Goal: Task Accomplishment & Management: Manage account settings

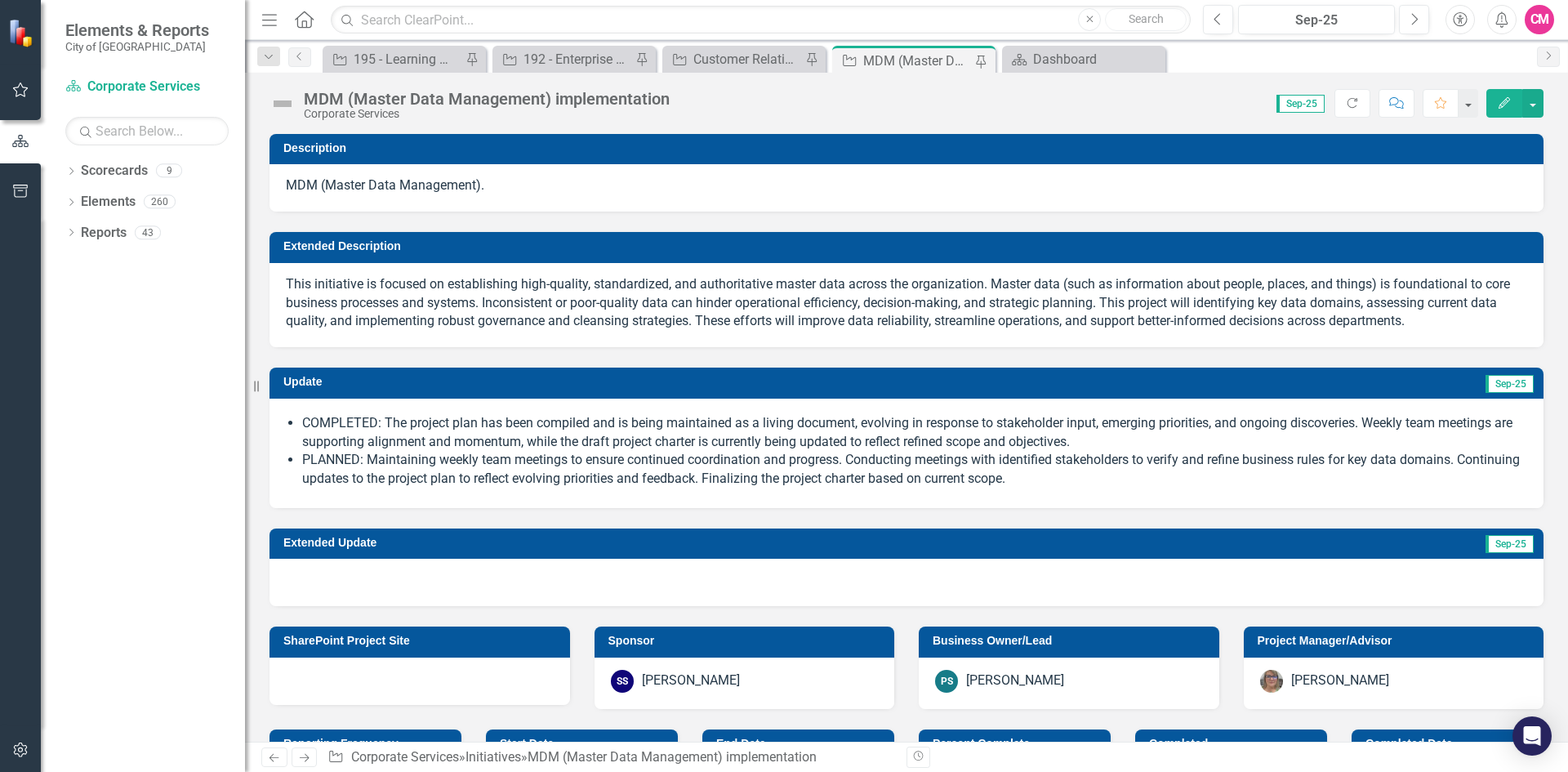
scroll to position [1720, 0]
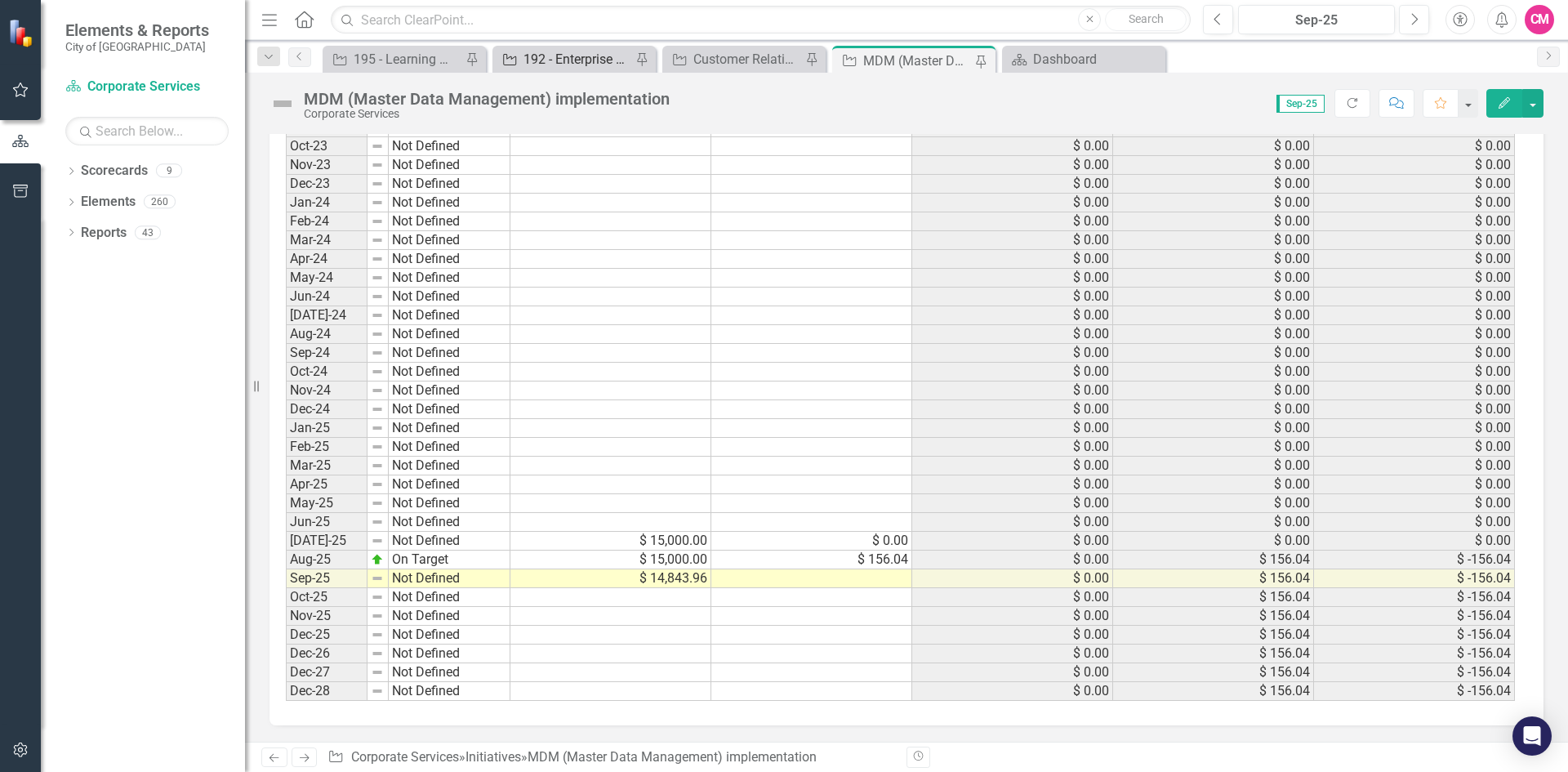
click at [540, 64] on div "192 - Enterprise Resource Planning (ERP) – Software selection and implementation" at bounding box center [578, 59] width 108 height 20
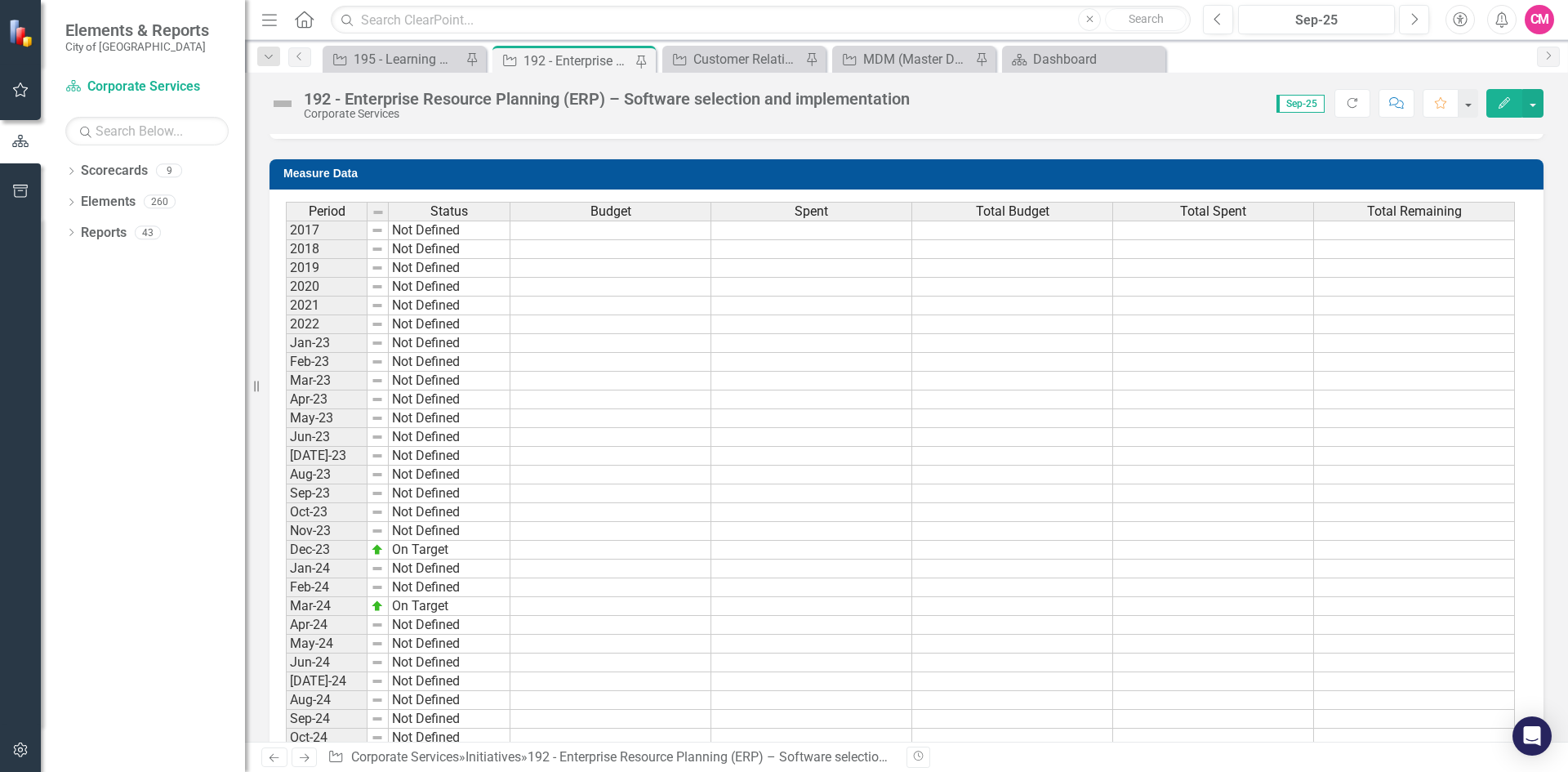
scroll to position [2326, 0]
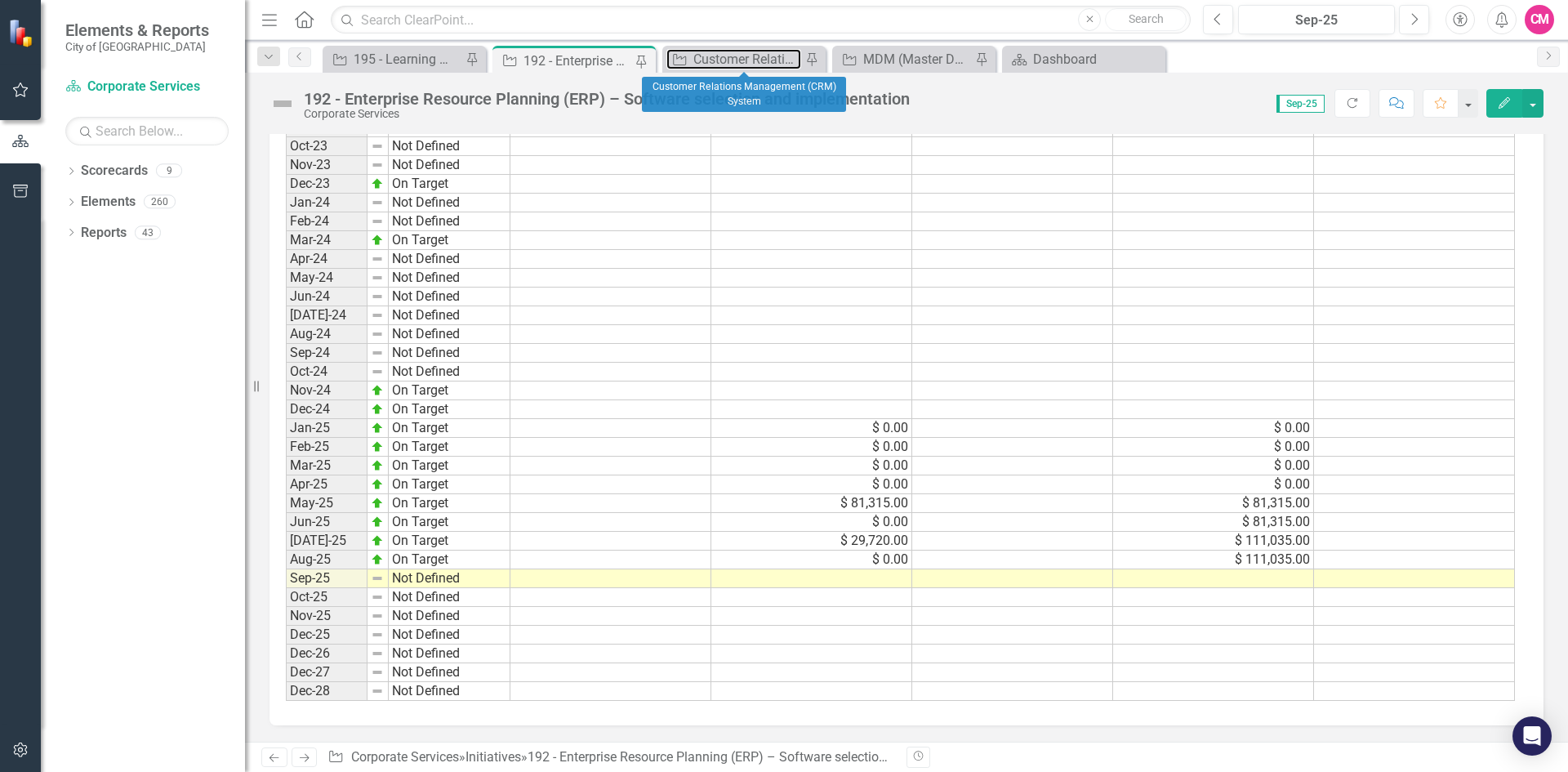
drag, startPoint x: 731, startPoint y: 61, endPoint x: 841, endPoint y: 70, distance: 110.4
click at [731, 61] on div "Customer Relations Management (CRM) System" at bounding box center [747, 59] width 108 height 20
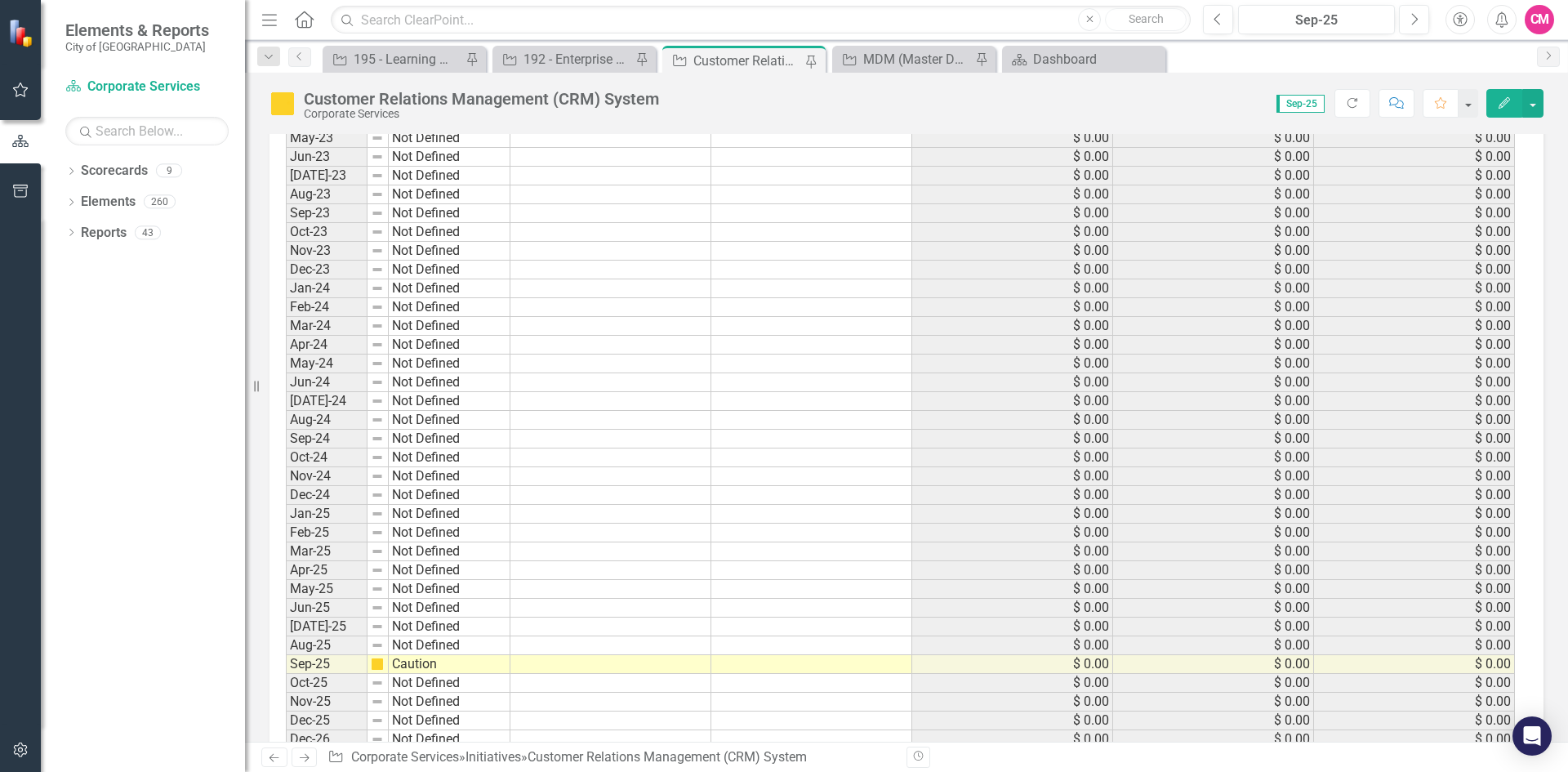
scroll to position [1628, 0]
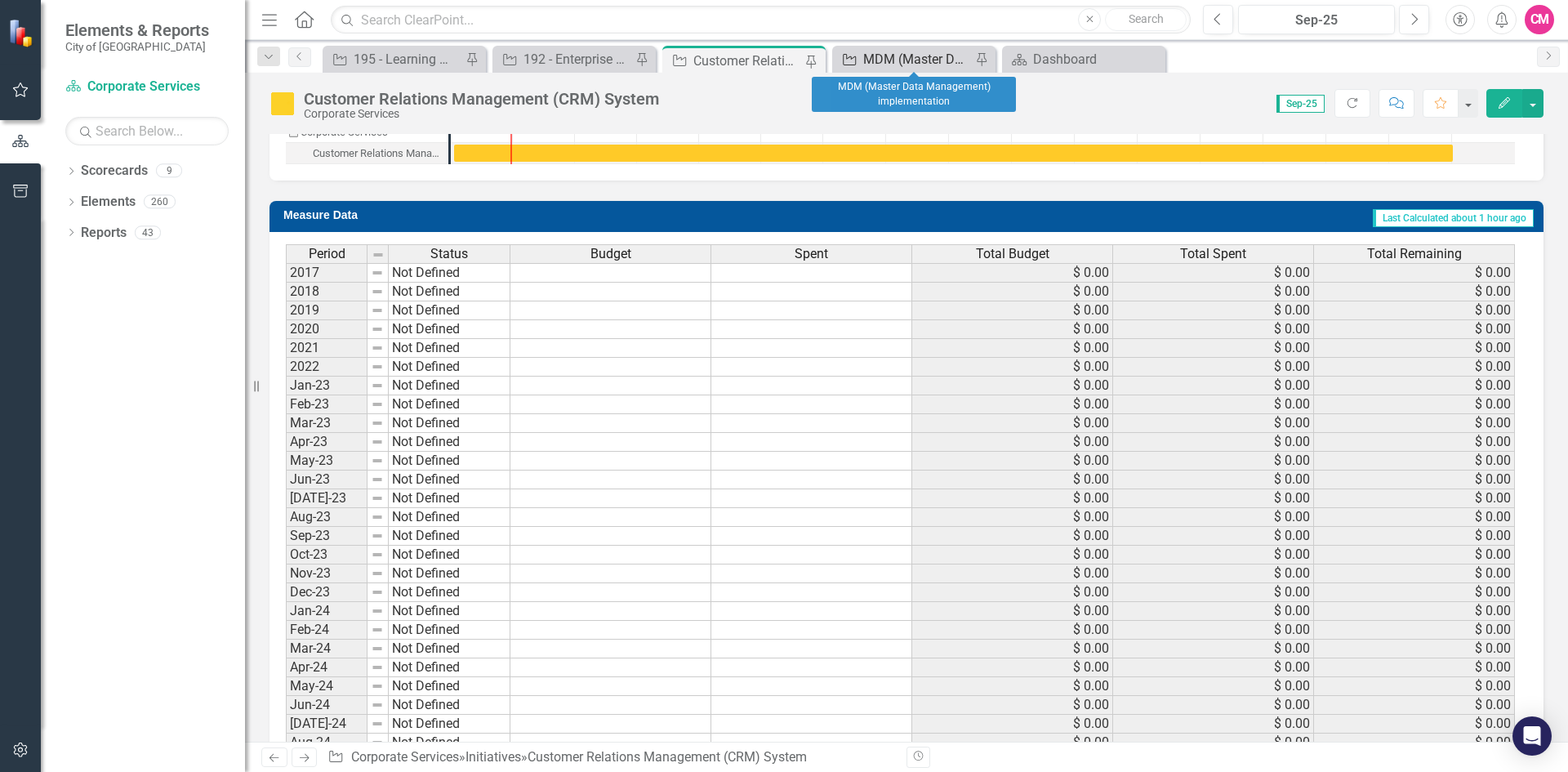
click at [871, 61] on div "MDM (Master Data Management) implementation" at bounding box center [917, 59] width 108 height 20
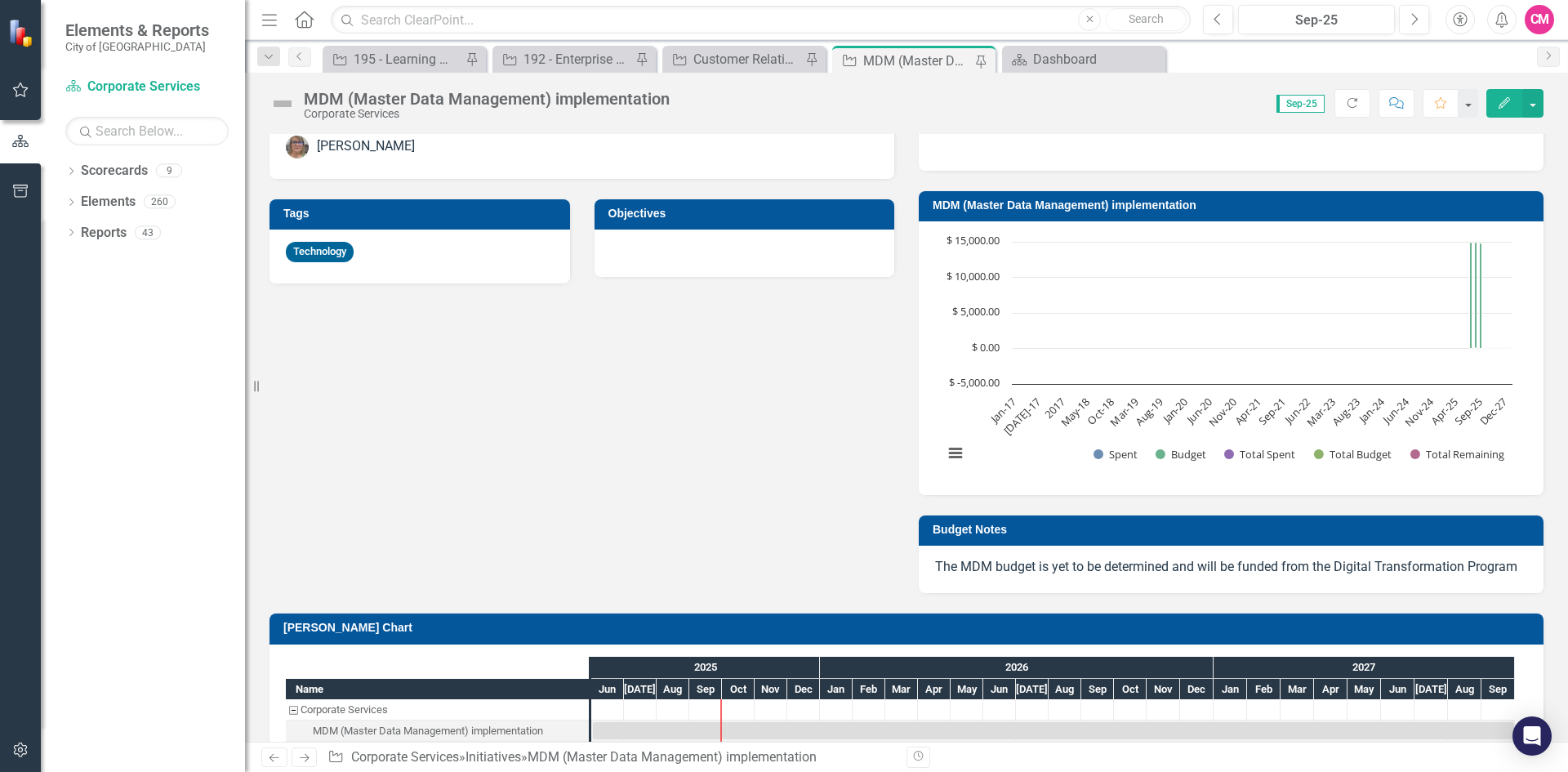
scroll to position [1062, 0]
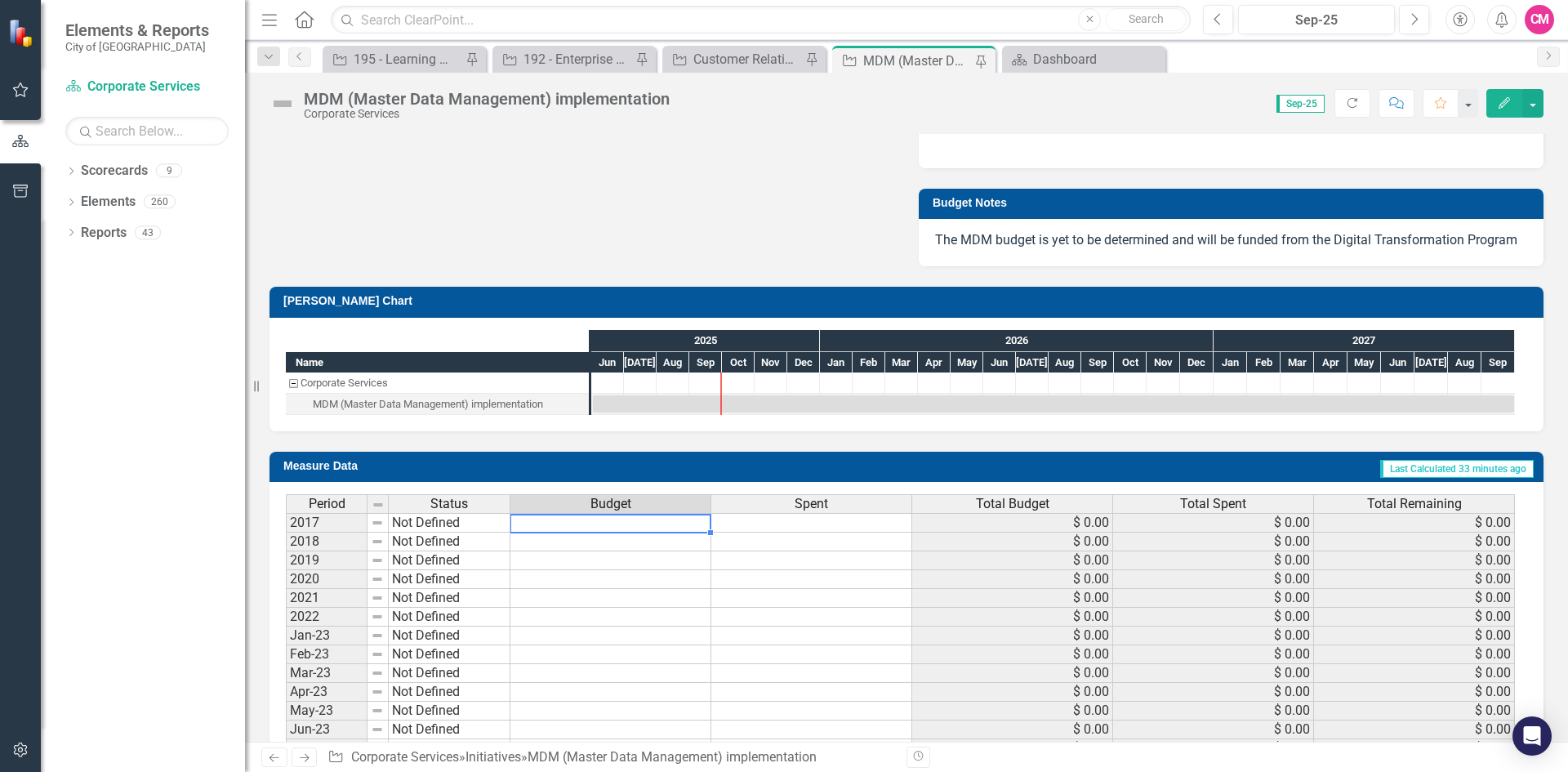
click at [562, 529] on td at bounding box center [611, 523] width 201 height 19
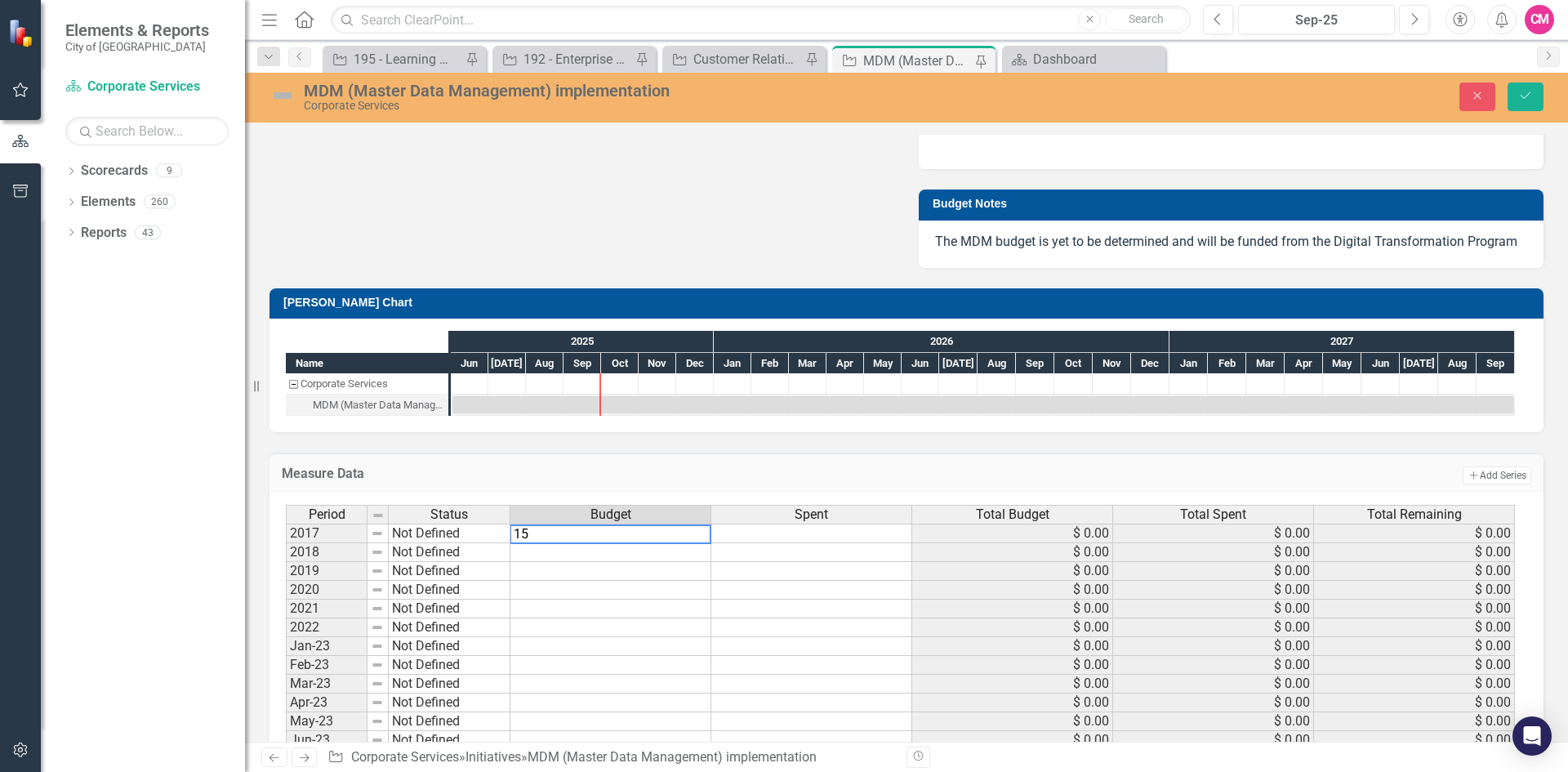
type textarea "1"
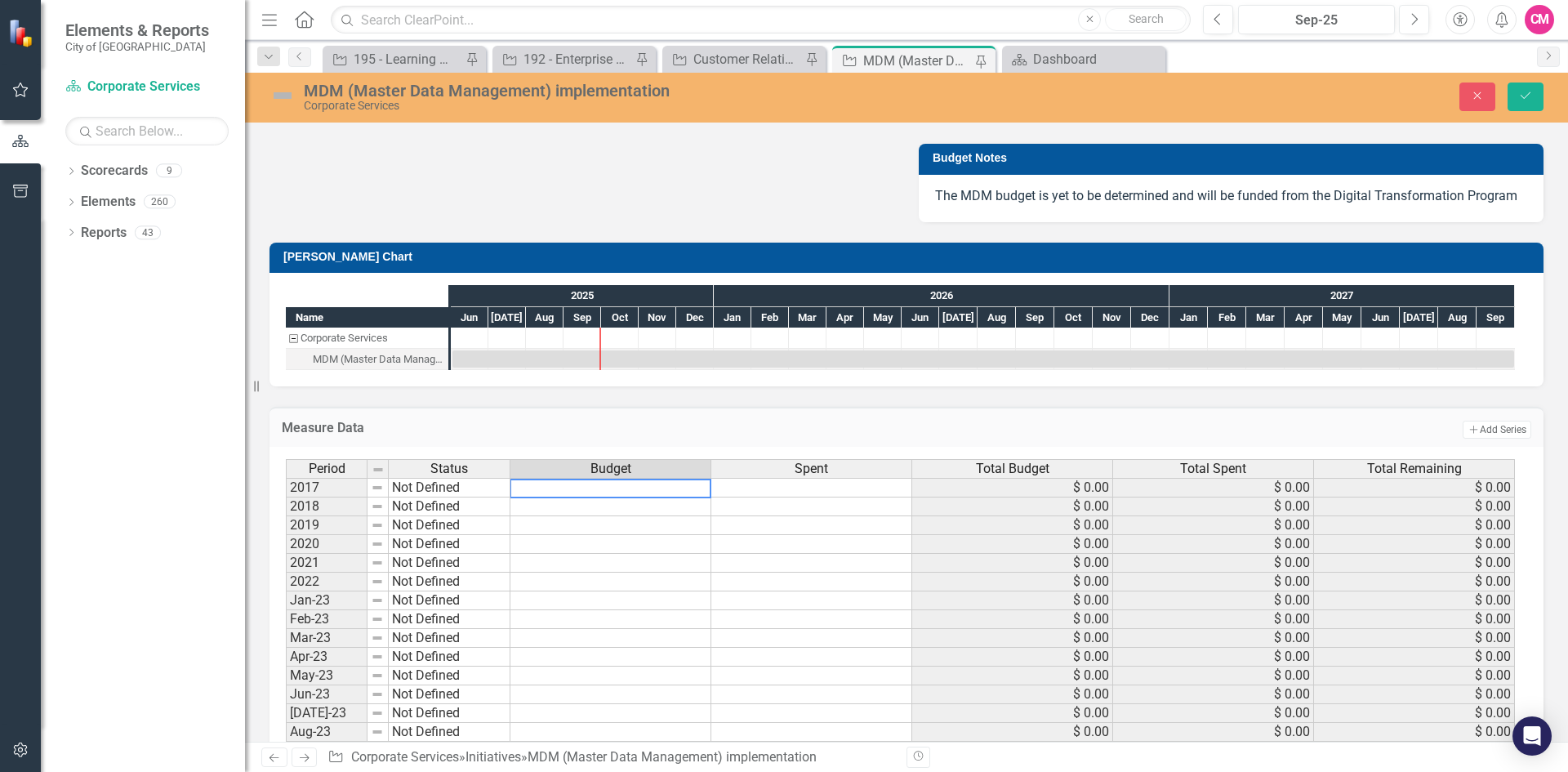
scroll to position [1143, 0]
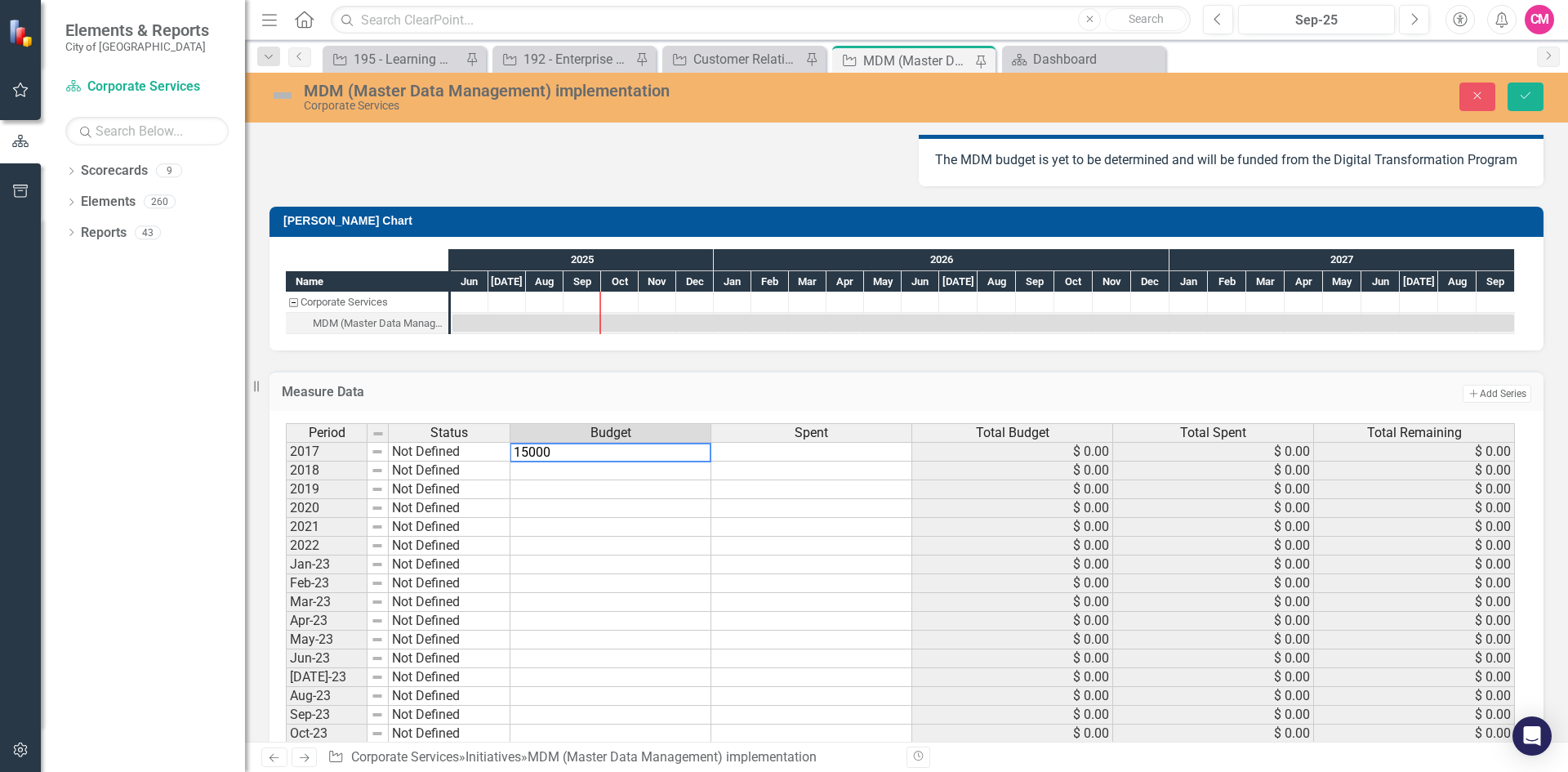
type textarea "15000"
click at [1527, 89] on button "Save" at bounding box center [1525, 97] width 36 height 29
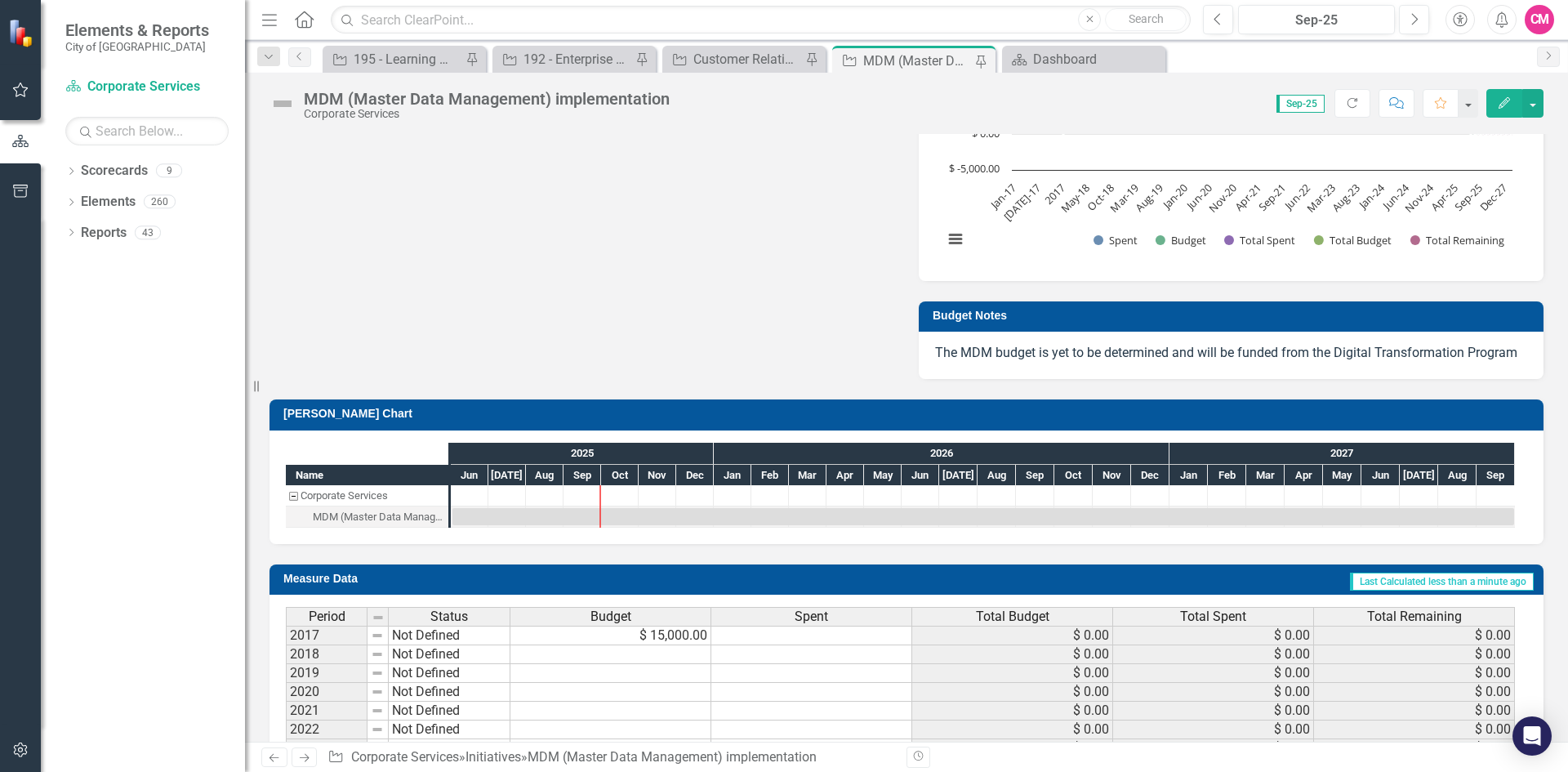
scroll to position [985, 0]
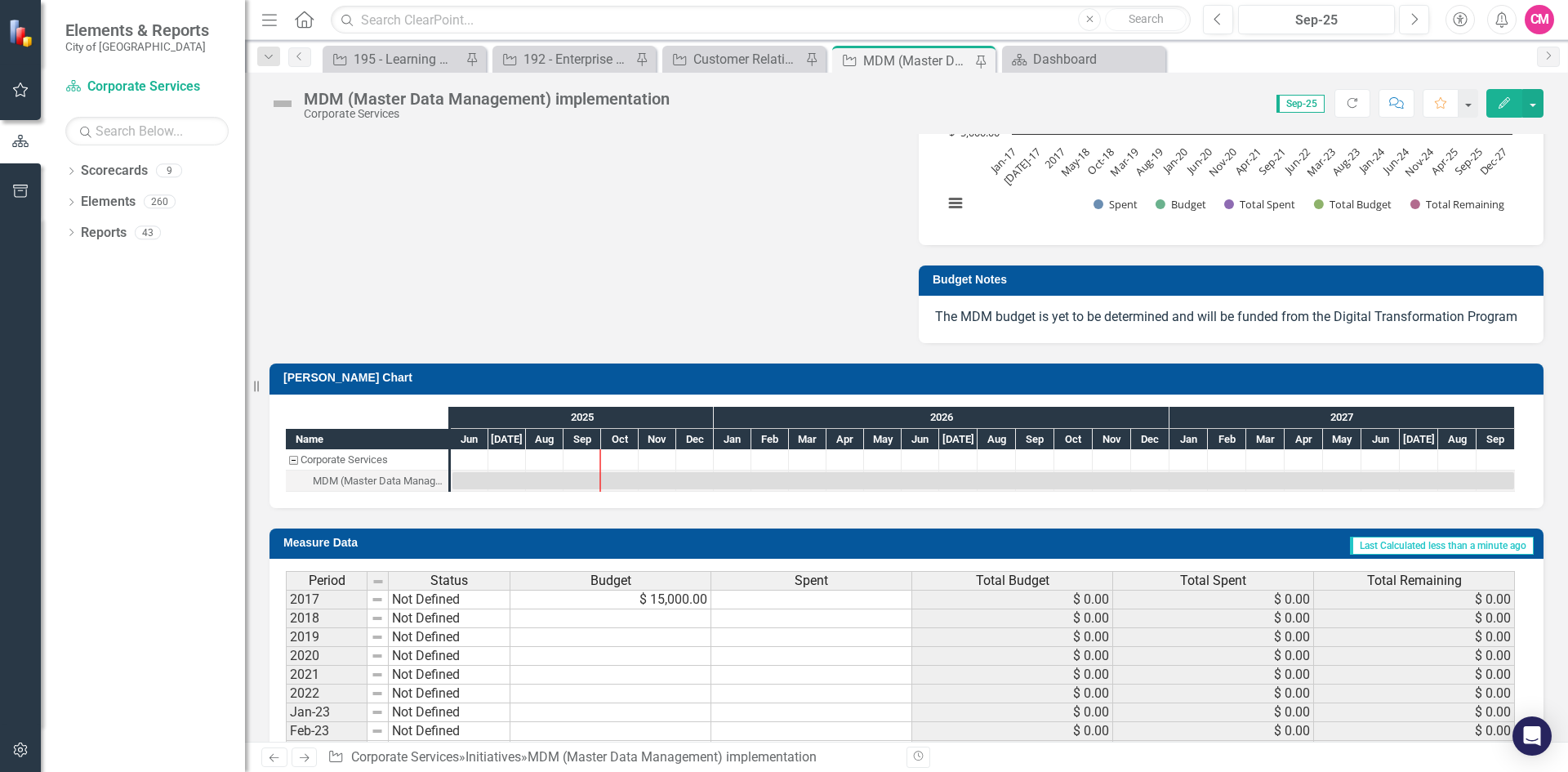
click at [636, 607] on td "$ 15,000.00" at bounding box center [611, 599] width 201 height 19
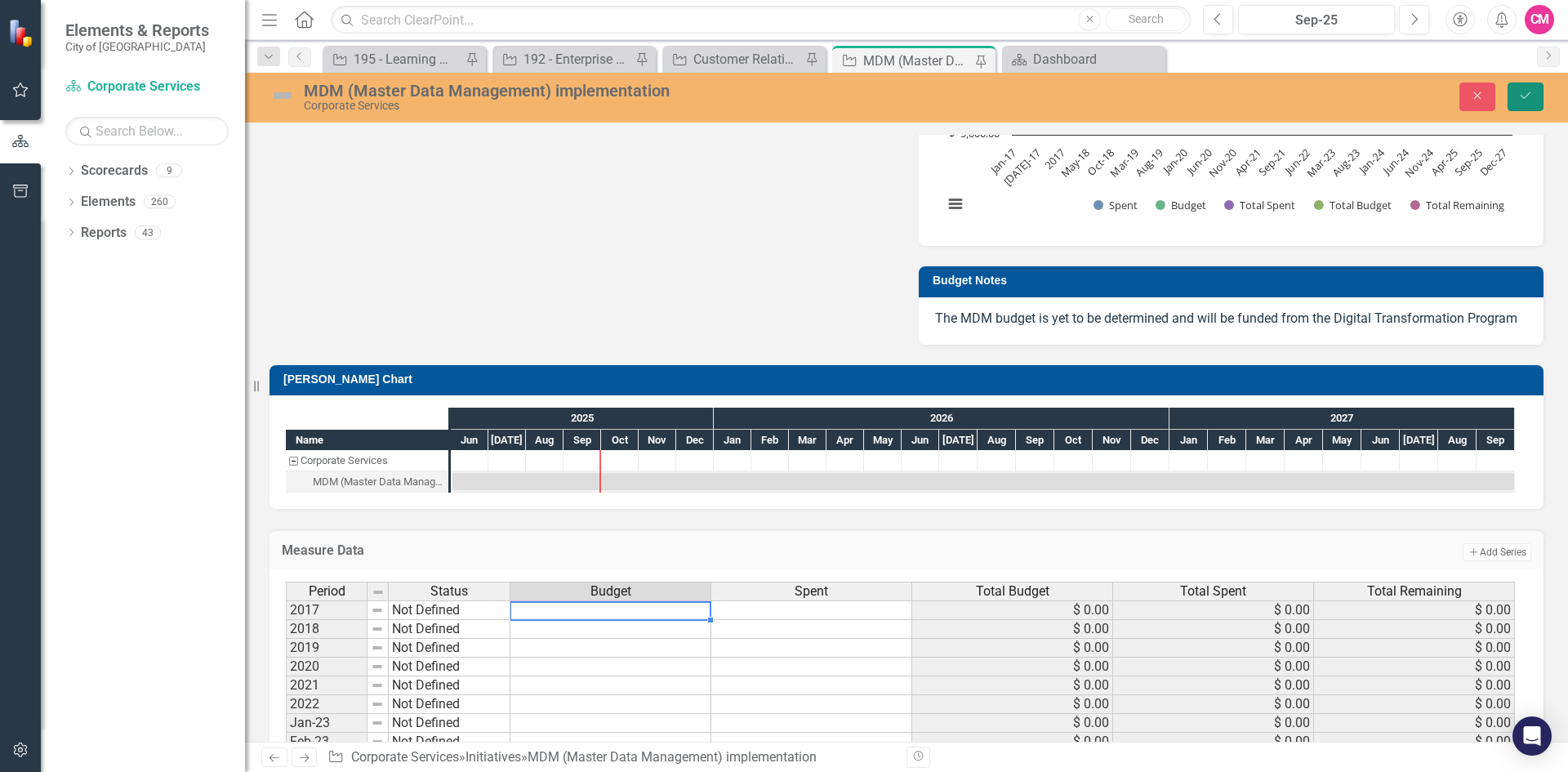
click at [1525, 105] on button "Save" at bounding box center [1525, 97] width 36 height 29
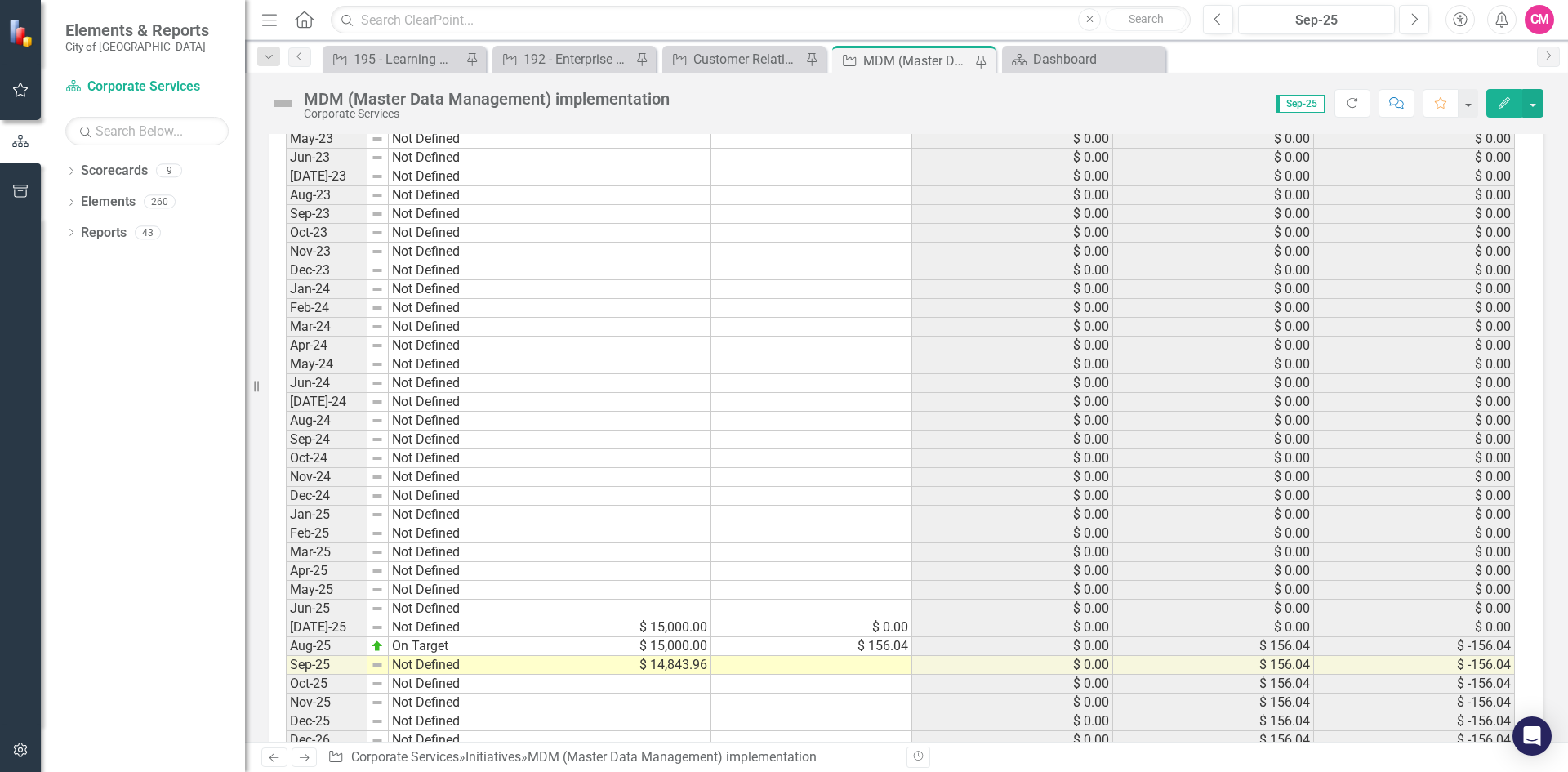
scroll to position [1720, 0]
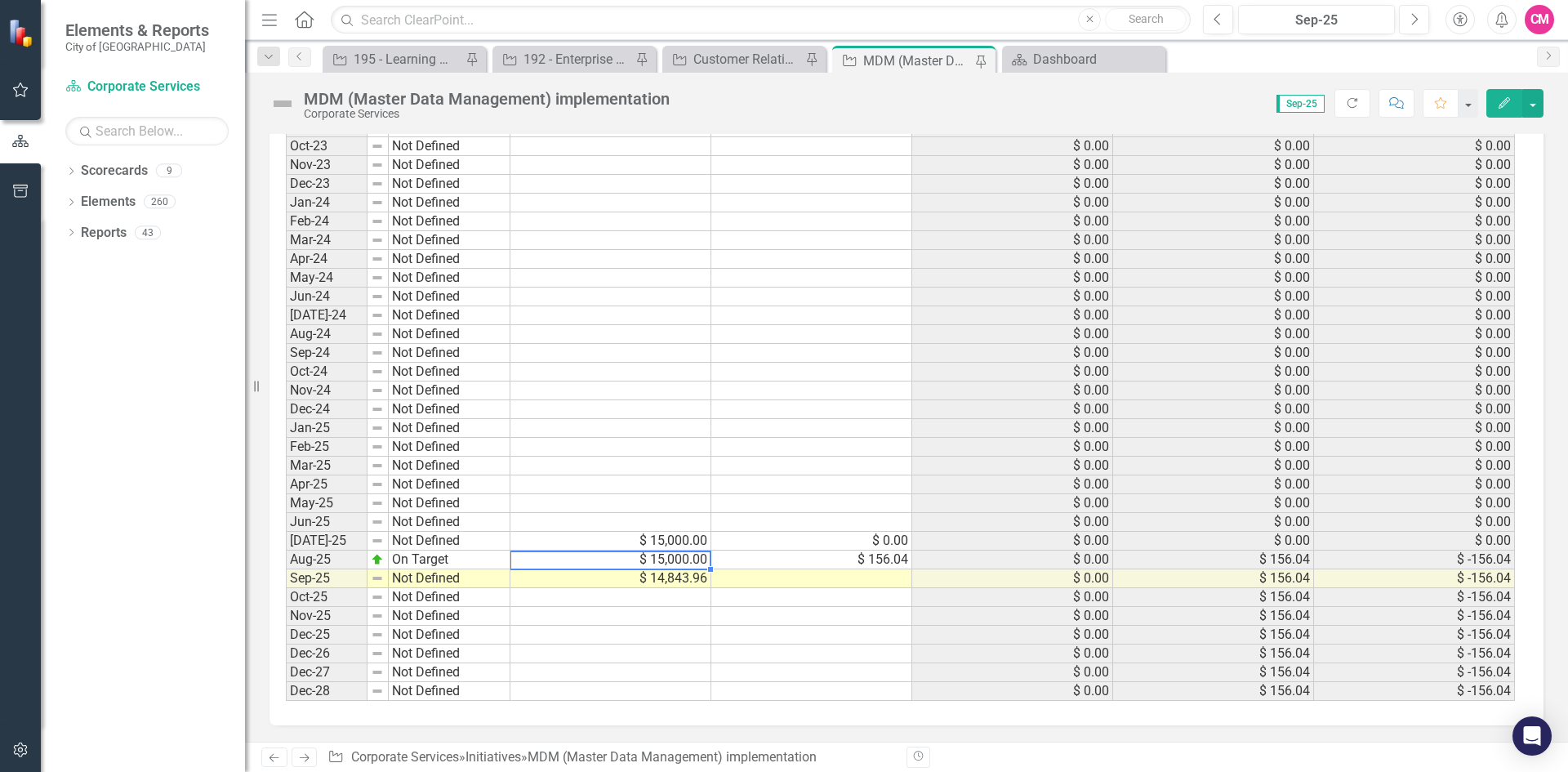
click at [671, 559] on td "$ 15,000.00" at bounding box center [611, 559] width 201 height 18
drag, startPoint x: 671, startPoint y: 541, endPoint x: 677, endPoint y: 586, distance: 45.4
click at [677, 586] on tbody "2017 Not Defined $ 0.00 $ 0.00 $ 0.00 2018 Not Defined $ 0.00 $ 0.00 $ 0.00 201…" at bounding box center [900, 277] width 1229 height 845
click at [286, 645] on div "Period Status Budget Spent Total Budget Total Spent Total Remaining 2017 Not De…" at bounding box center [286, 268] width 0 height 865
click at [1509, 105] on icon "Edit" at bounding box center [1503, 103] width 14 height 12
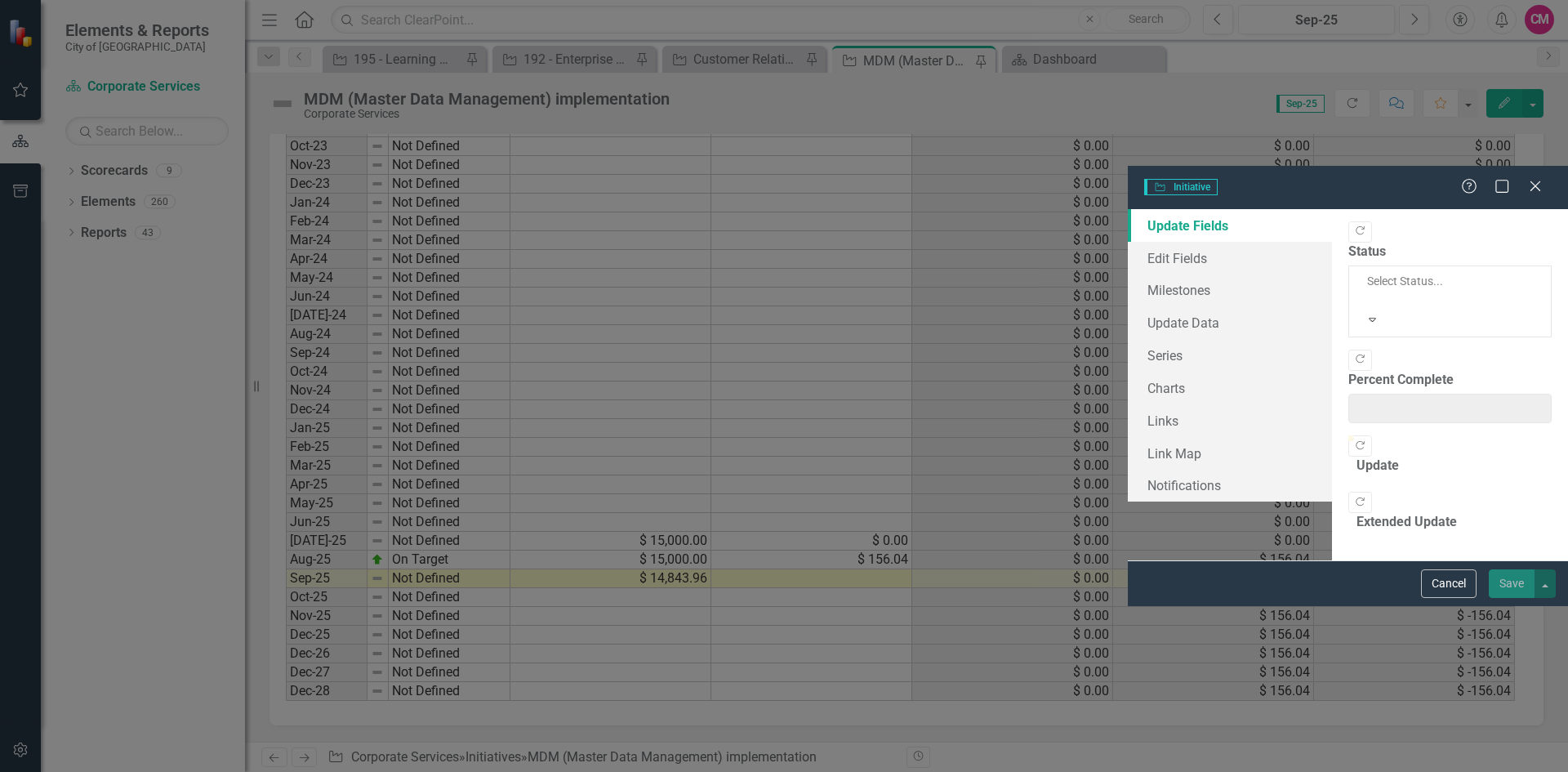
type input "0"
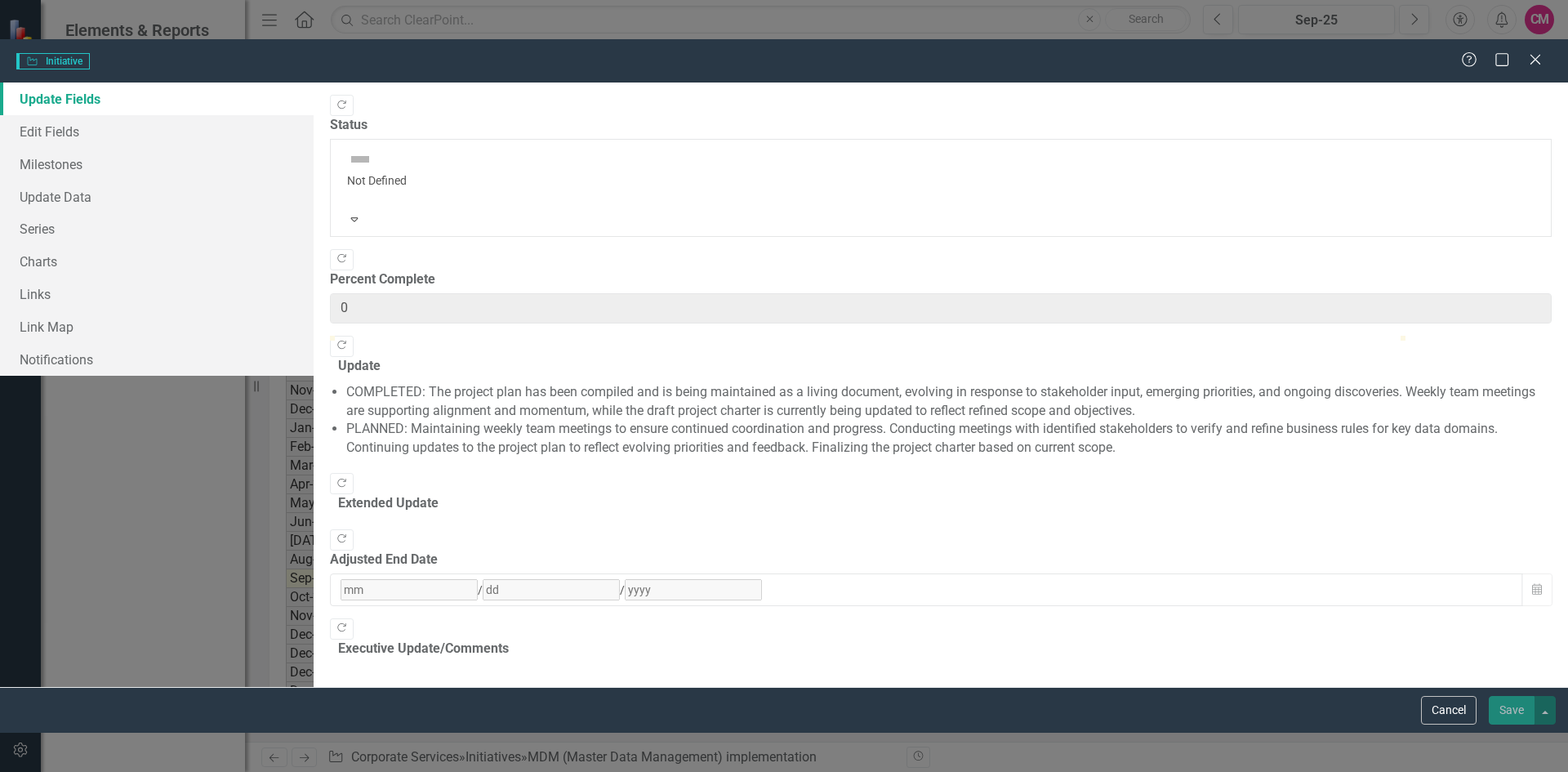
click at [1547, 40] on div "Initiative Initiative Help Maximize Close" at bounding box center [784, 61] width 1568 height 43
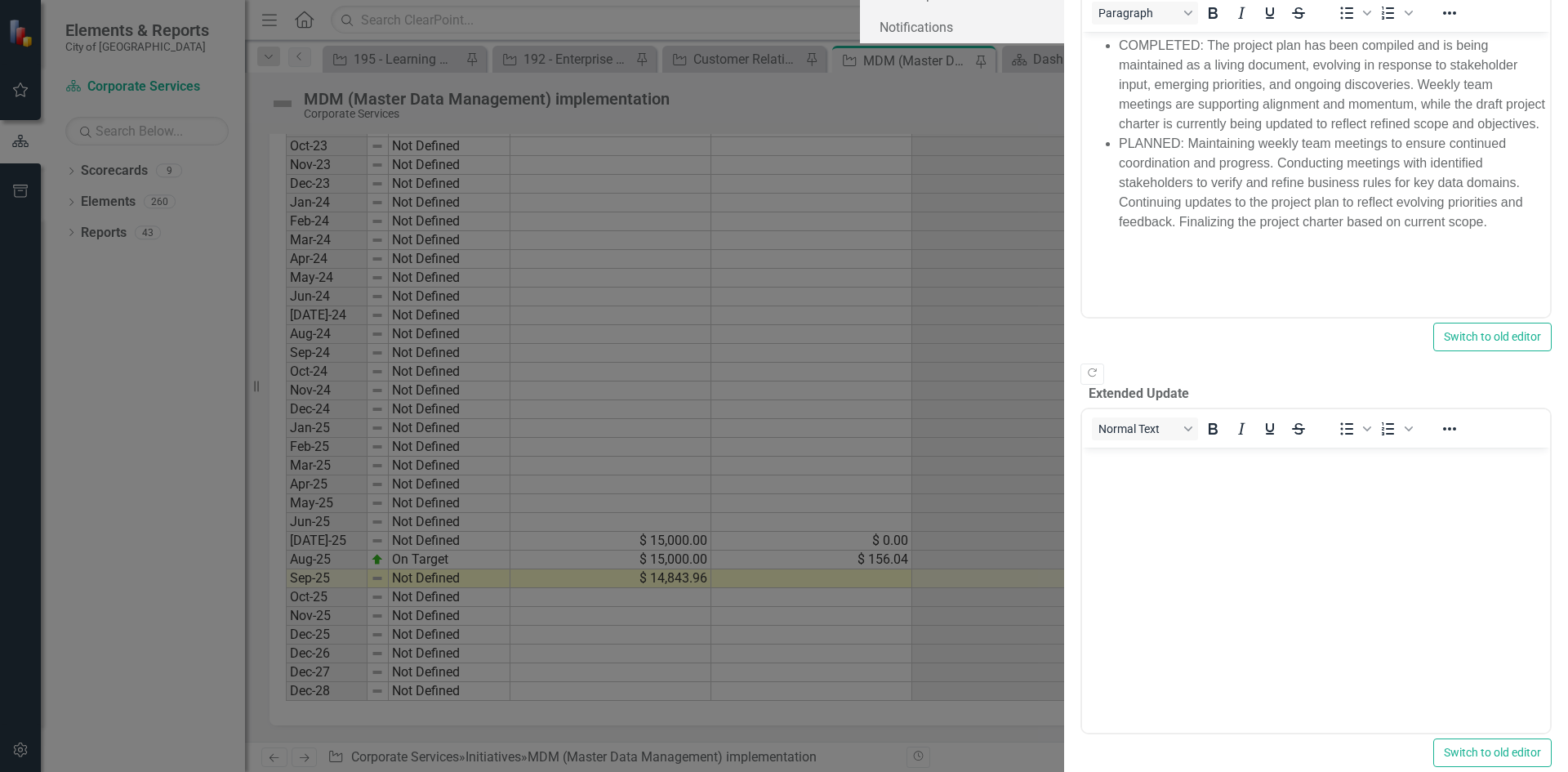
scroll to position [0, 0]
click at [1505, 108] on button "Edit" at bounding box center [1503, 103] width 36 height 29
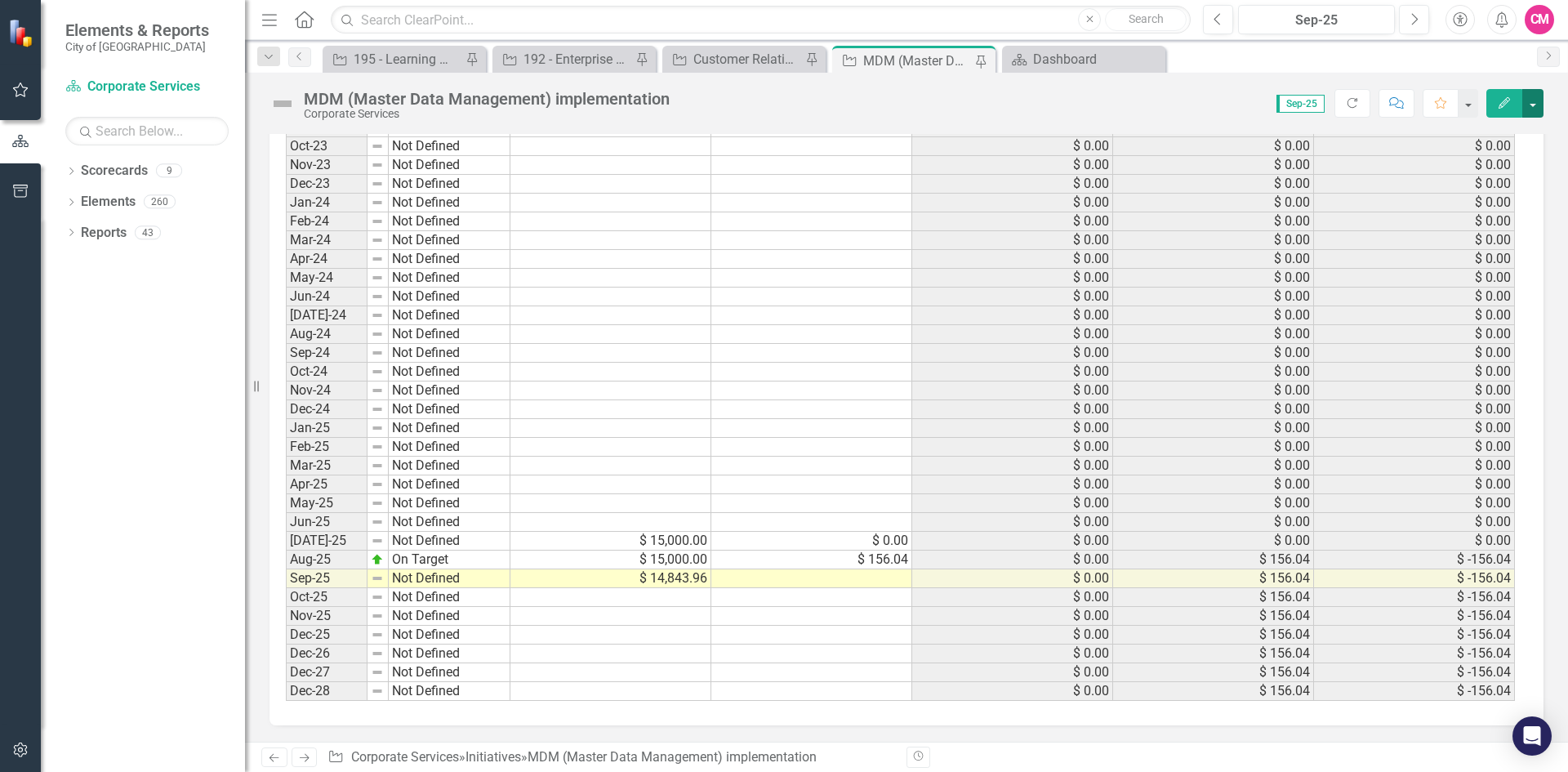
click at [1535, 105] on button "button" at bounding box center [1532, 103] width 21 height 29
click at [1453, 293] on link "PDF Export to PDF" at bounding box center [1463, 289] width 158 height 30
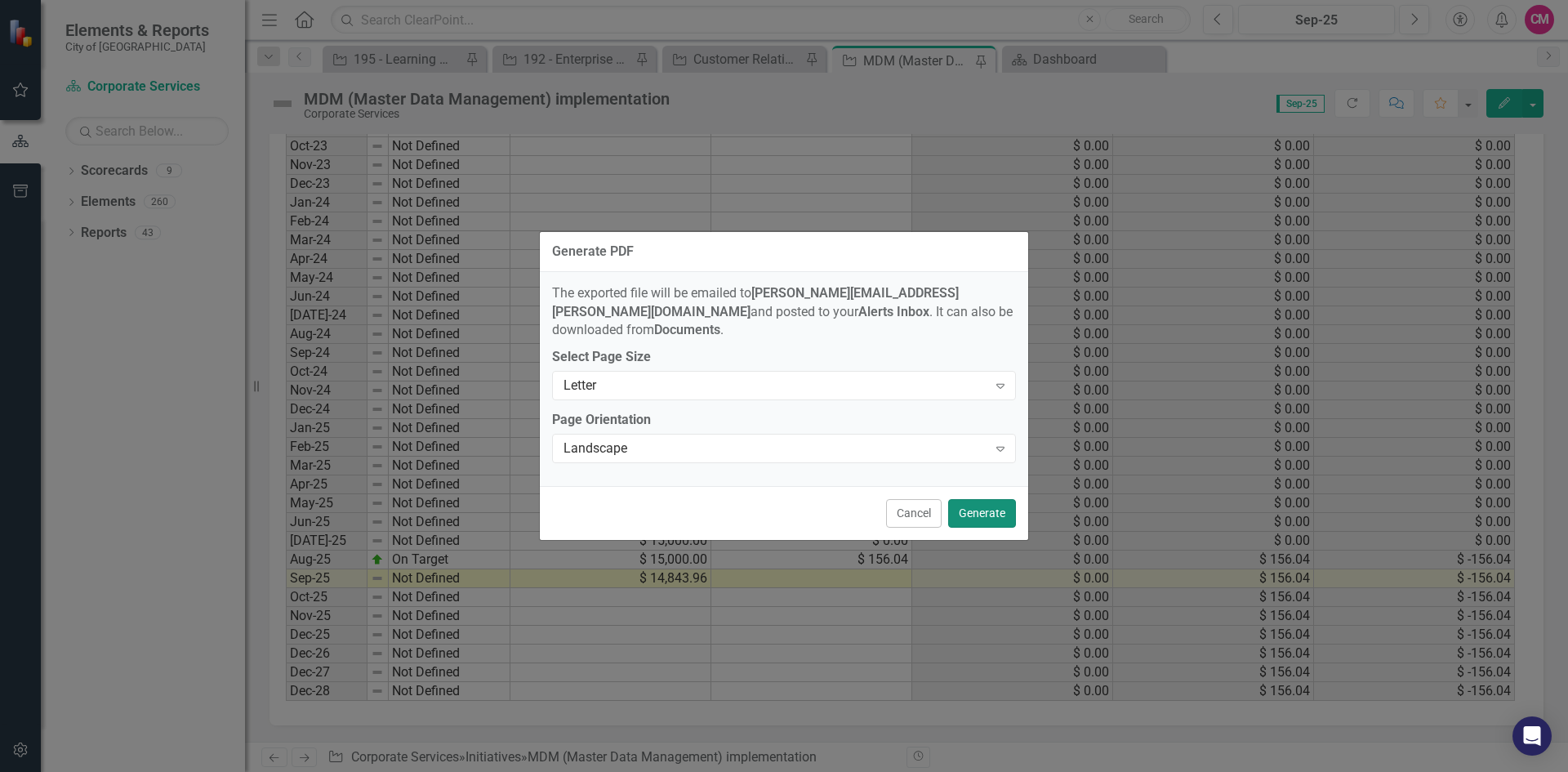
click at [969, 503] on button "Generate" at bounding box center [982, 513] width 68 height 29
